Goal: Information Seeking & Learning: Learn about a topic

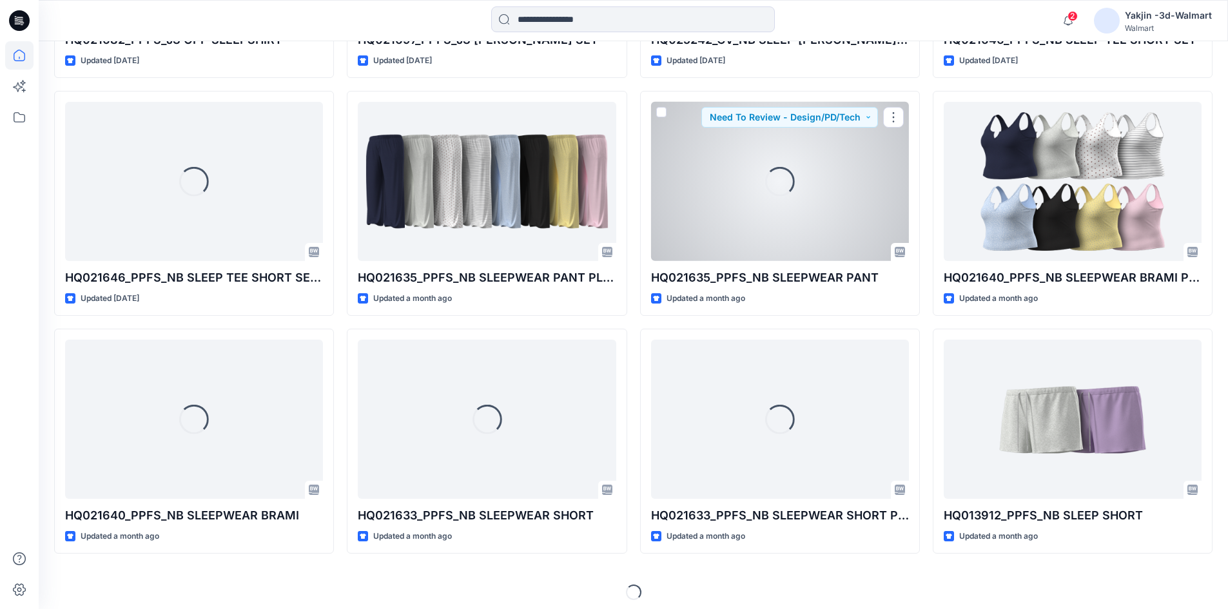
scroll to position [2737, 0]
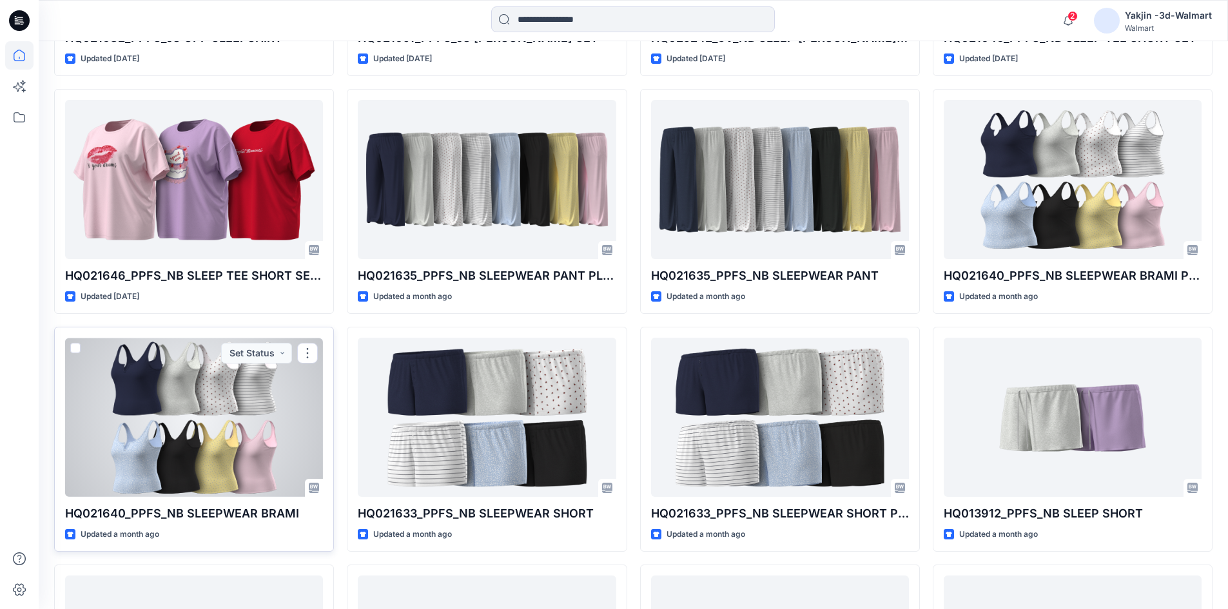
click at [163, 512] on p "HQ021640_PPFS_NB SLEEPWEAR BRAMI" at bounding box center [194, 514] width 258 height 18
click at [146, 427] on div at bounding box center [194, 417] width 258 height 159
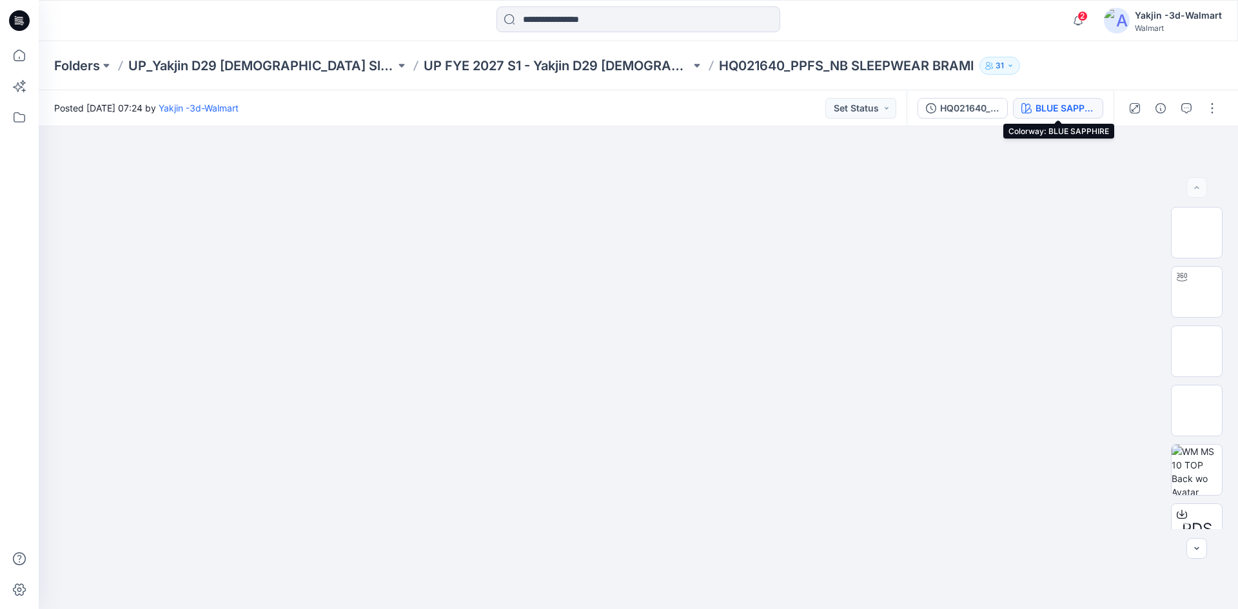
click at [1042, 102] on div "BLUE SAPPHIRE" at bounding box center [1064, 108] width 59 height 14
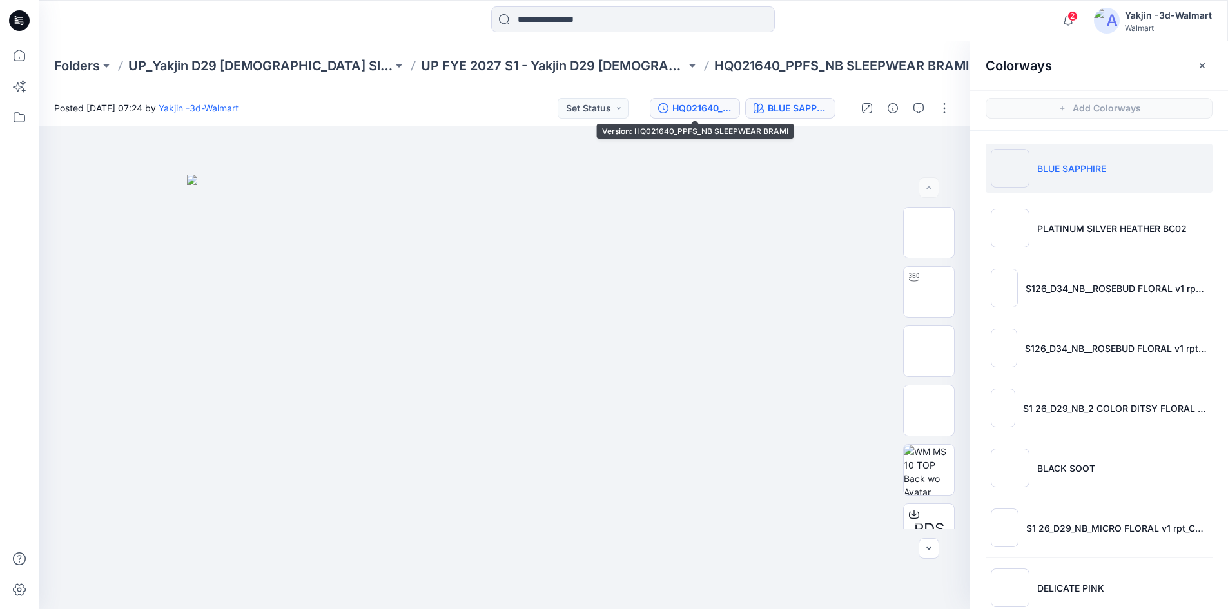
click at [716, 104] on div "HQ021640_PPFS_NB SLEEPWEAR BRAMI" at bounding box center [701, 108] width 59 height 14
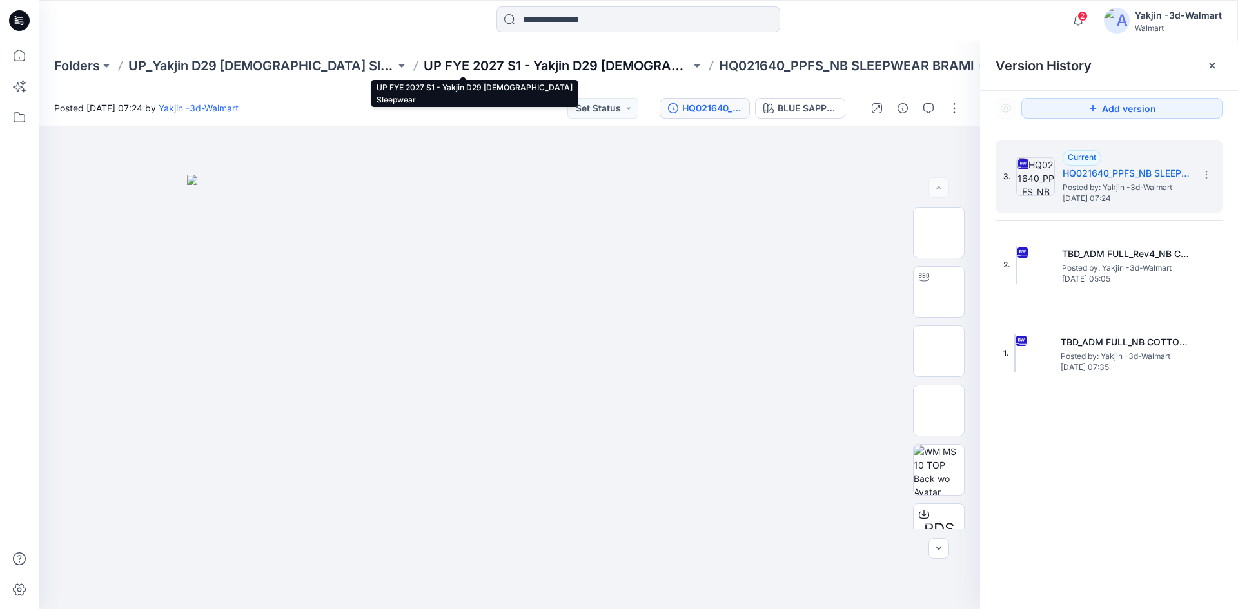
click at [459, 61] on p "UP FYE 2027 S1 - Yakjin D29 [DEMOGRAPHIC_DATA] Sleepwear" at bounding box center [557, 66] width 267 height 18
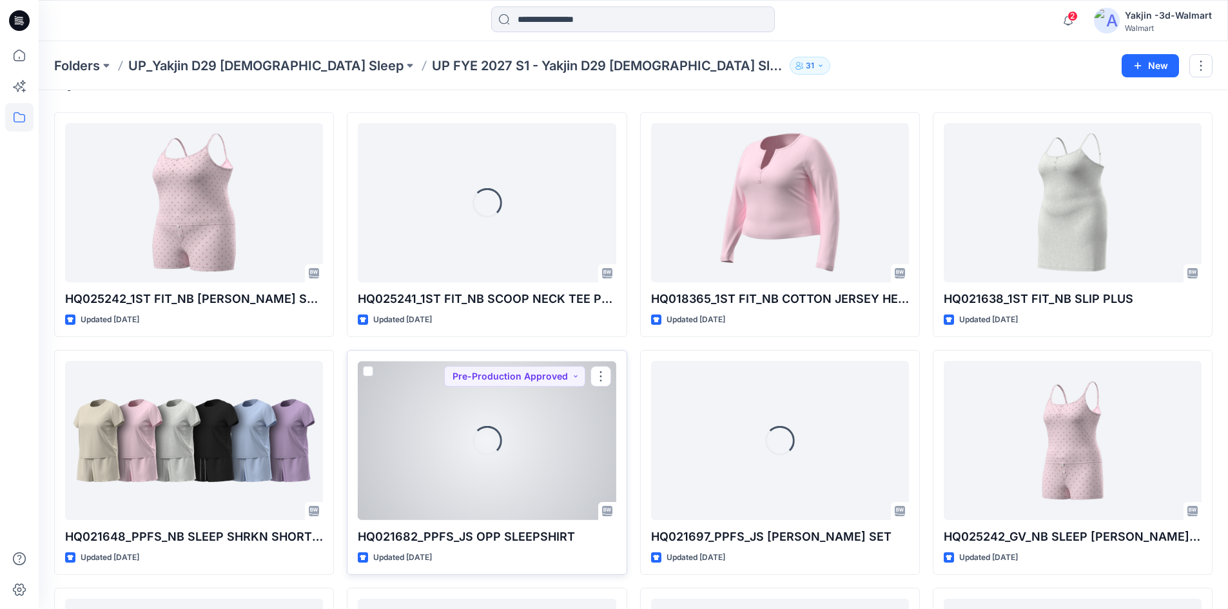
scroll to position [64, 0]
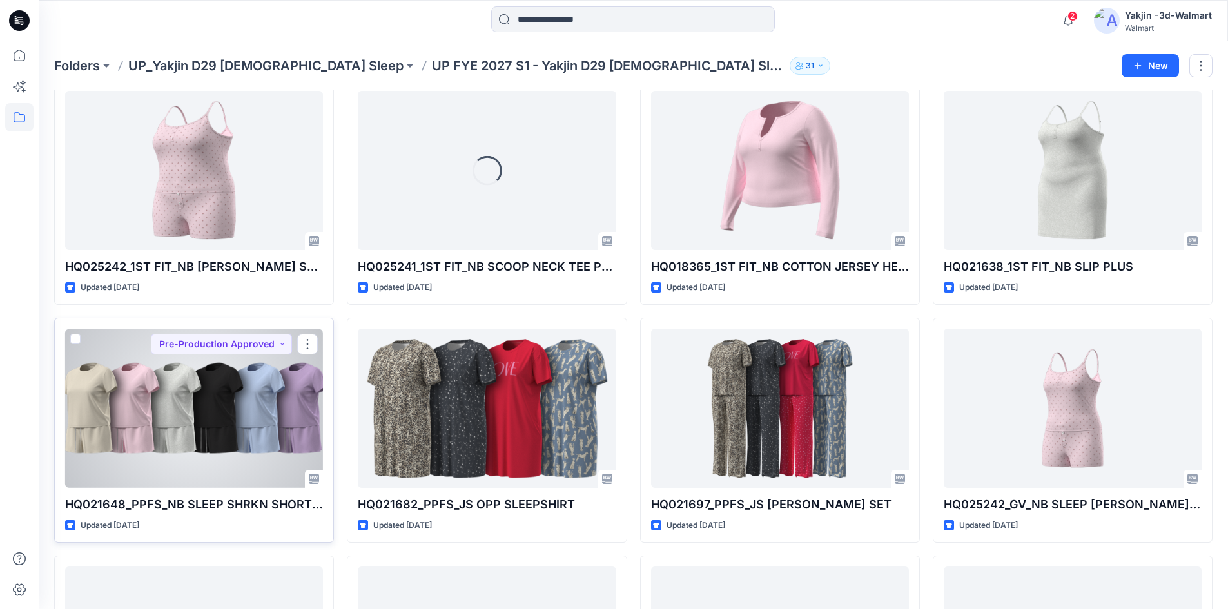
click at [211, 442] on div at bounding box center [194, 408] width 258 height 159
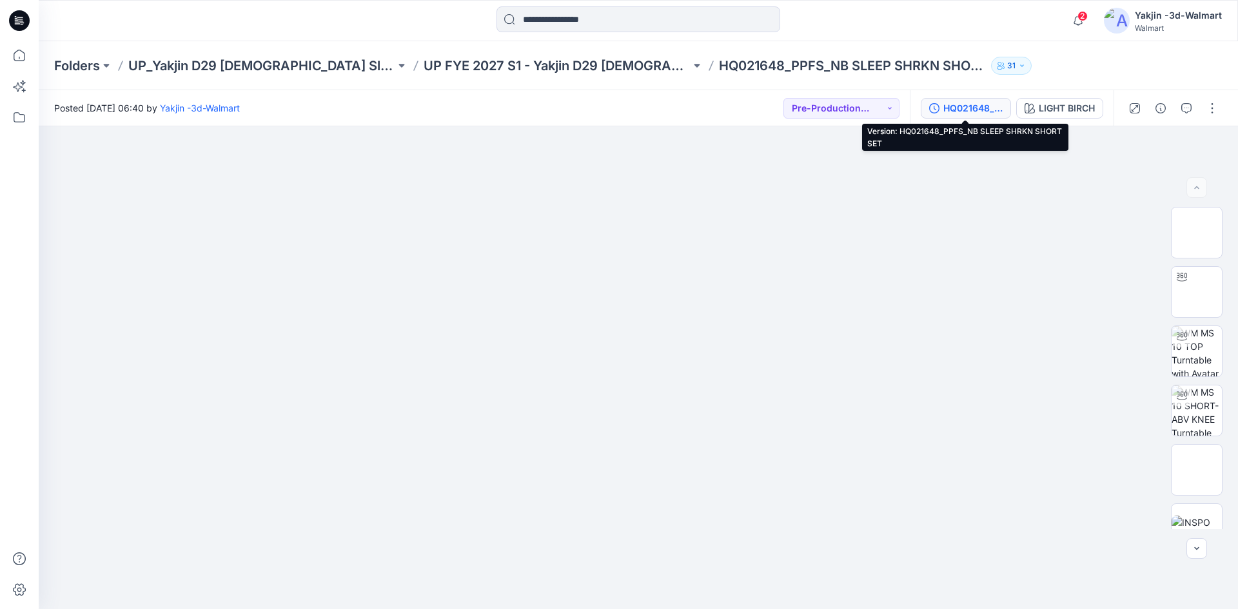
click at [968, 104] on div "HQ021648_PPFS_NB SLEEP SHRKN SHORT SET" at bounding box center [972, 108] width 59 height 14
